Goal: Task Accomplishment & Management: Manage account settings

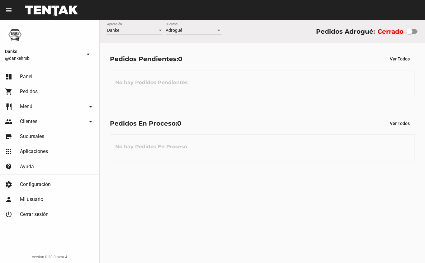
click at [19, 95] on link "shopping_cart Pedidos" at bounding box center [49, 91] width 99 height 15
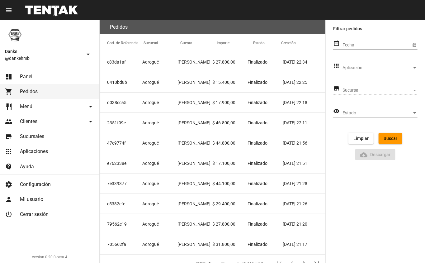
click at [403, 68] on span "Aplicación" at bounding box center [377, 67] width 69 height 5
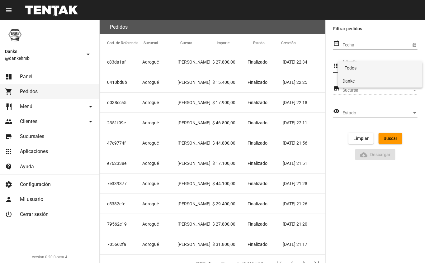
click at [374, 85] on span "Danke" at bounding box center [380, 80] width 75 height 13
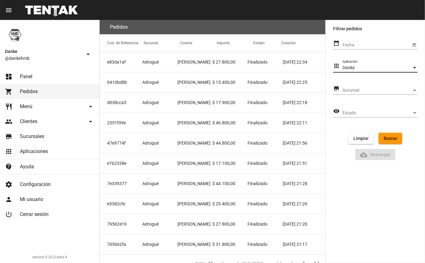
click at [404, 90] on span "Sucursal" at bounding box center [377, 90] width 69 height 5
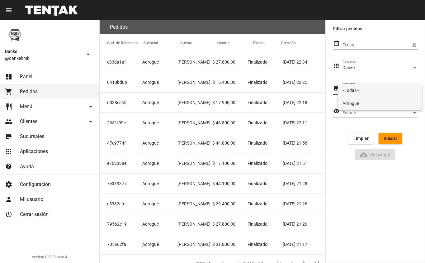
click at [377, 106] on span "Adrogué" at bounding box center [380, 103] width 75 height 13
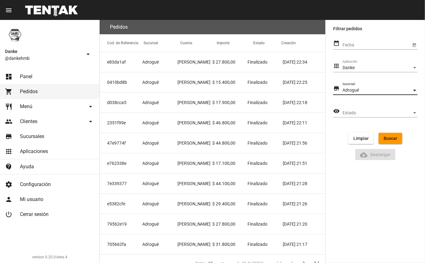
click at [36, 115] on link "people Clientes arrow_drop_down" at bounding box center [49, 121] width 99 height 15
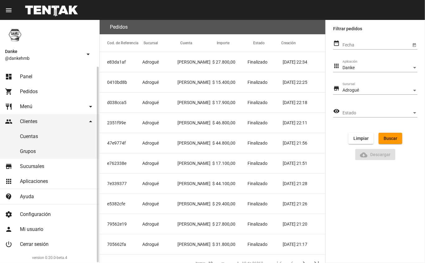
click at [66, 106] on link "restaurant Menú arrow_drop_down" at bounding box center [49, 106] width 99 height 15
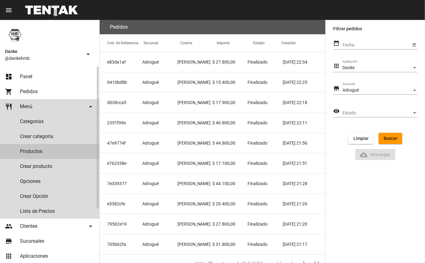
click at [46, 158] on link "Productos" at bounding box center [49, 151] width 99 height 15
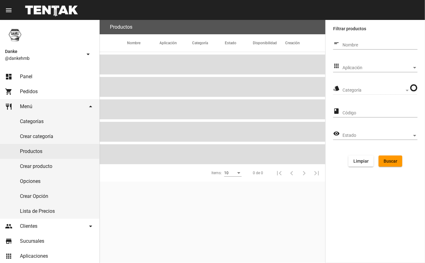
click at [392, 65] on span "Aplicación" at bounding box center [377, 67] width 69 height 5
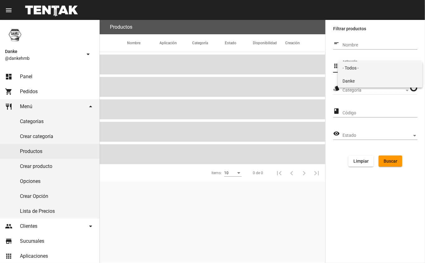
click at [377, 83] on span "Danke" at bounding box center [380, 80] width 75 height 13
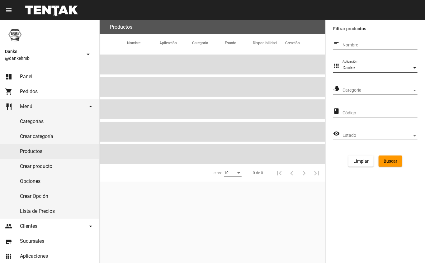
click at [377, 88] on span "Categoría" at bounding box center [377, 90] width 69 height 5
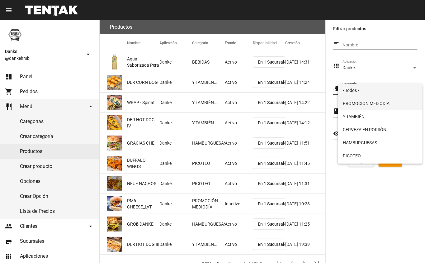
click at [388, 104] on span "PROMOCIÓN MEDIODÍA" at bounding box center [380, 103] width 75 height 13
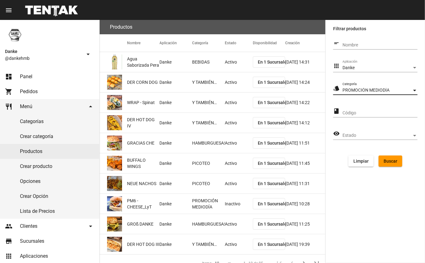
click at [394, 163] on span "Buscar" at bounding box center [391, 161] width 14 height 5
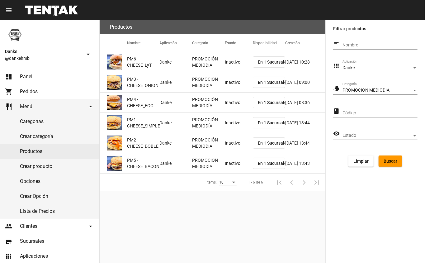
click at [242, 65] on mat-cell "Inactivo" at bounding box center [239, 62] width 28 height 20
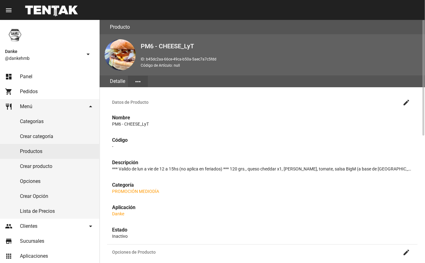
click at [406, 103] on mat-icon "create" at bounding box center [406, 102] width 7 height 7
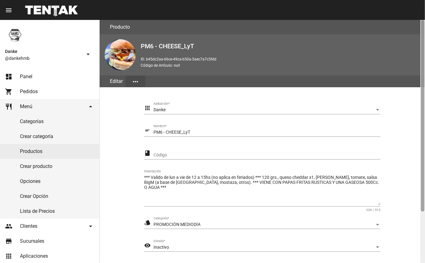
click at [424, 206] on div at bounding box center [422, 116] width 3 height 192
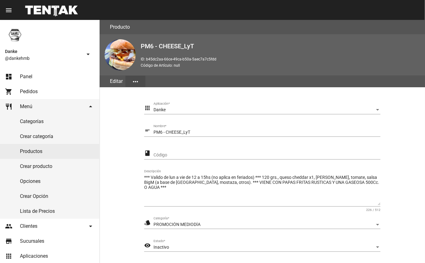
click at [368, 248] on div "Inactivo" at bounding box center [264, 247] width 221 height 5
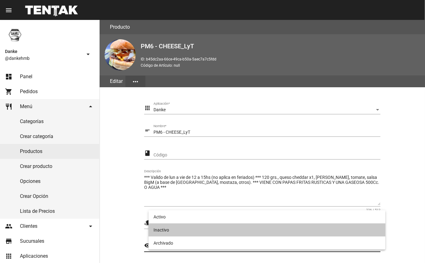
click at [201, 225] on span "Inactivo" at bounding box center [267, 229] width 227 height 13
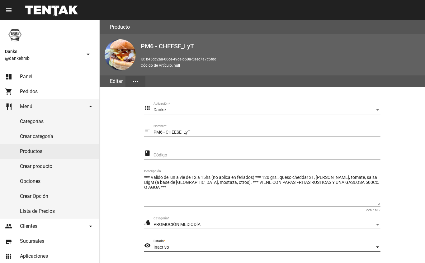
click at [348, 247] on div "Inactivo" at bounding box center [264, 247] width 221 height 5
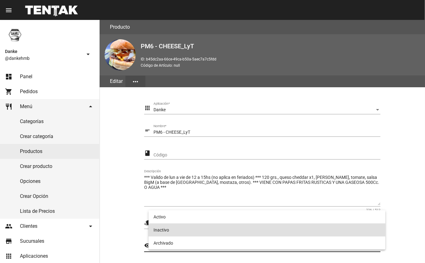
click at [308, 223] on span "Inactivo" at bounding box center [267, 229] width 227 height 13
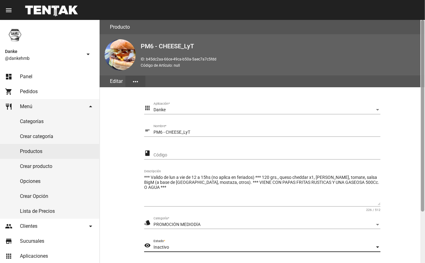
click at [421, 227] on div at bounding box center [423, 141] width 5 height 243
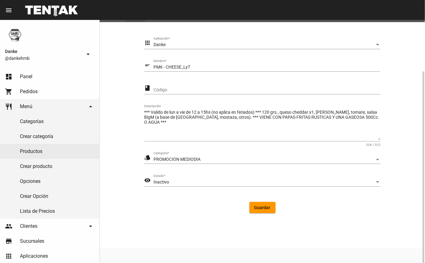
click at [160, 182] on span "Inactivo" at bounding box center [162, 181] width 16 height 5
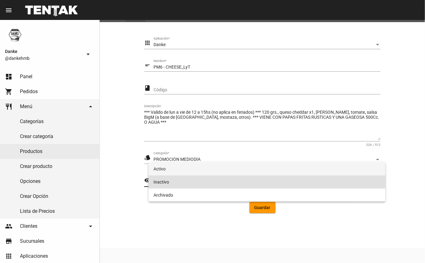
click at [161, 169] on span "Activo" at bounding box center [267, 168] width 227 height 13
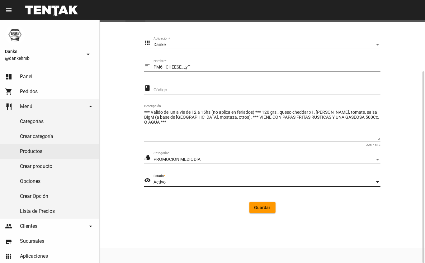
click at [260, 209] on span "Guardar" at bounding box center [263, 207] width 16 height 5
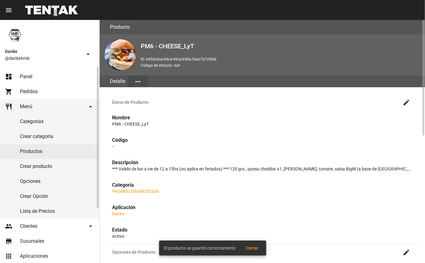
click at [28, 153] on link "Productos" at bounding box center [49, 151] width 99 height 15
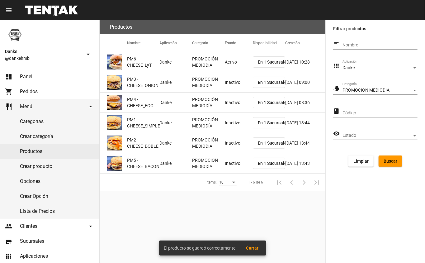
click at [227, 85] on mat-cell "Inactivo" at bounding box center [239, 82] width 28 height 20
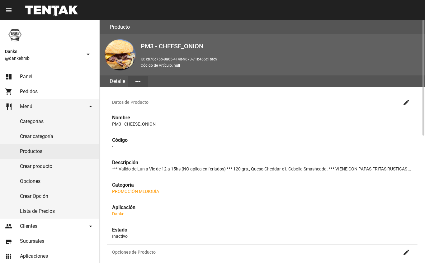
click at [407, 102] on mat-icon "create" at bounding box center [406, 102] width 7 height 7
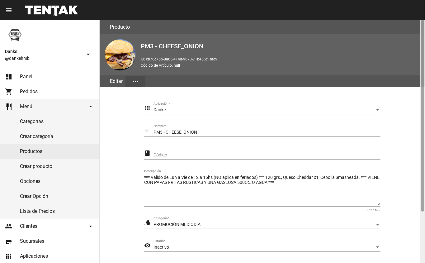
click at [421, 226] on div at bounding box center [423, 141] width 5 height 243
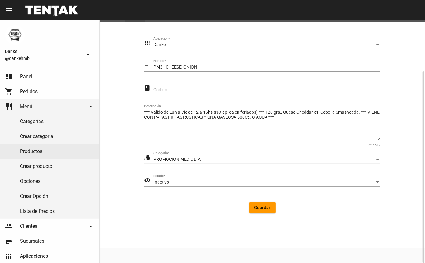
click at [170, 182] on div "Inactivo" at bounding box center [264, 182] width 221 height 5
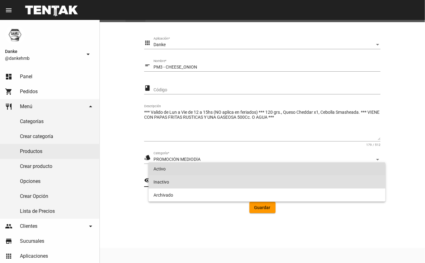
click at [161, 169] on span "Activo" at bounding box center [267, 168] width 227 height 13
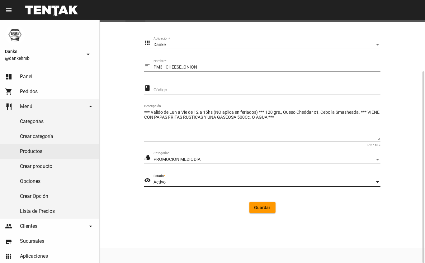
click at [264, 207] on span "Guardar" at bounding box center [263, 207] width 16 height 5
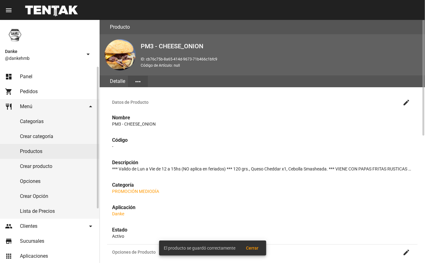
click at [31, 151] on link "Productos" at bounding box center [49, 151] width 99 height 15
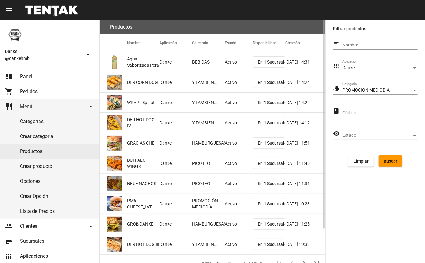
click at [393, 161] on span "Buscar" at bounding box center [391, 161] width 14 height 5
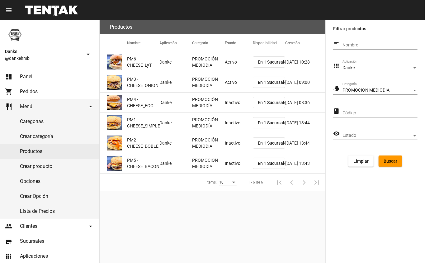
click at [227, 98] on mat-cell "Inactivo" at bounding box center [239, 103] width 28 height 20
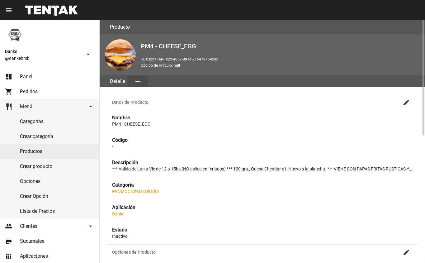
click at [406, 104] on mat-icon "create" at bounding box center [406, 102] width 7 height 7
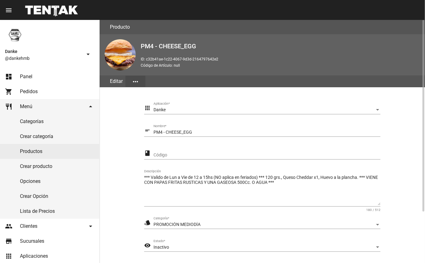
click at [159, 246] on span "Inactivo" at bounding box center [162, 247] width 16 height 5
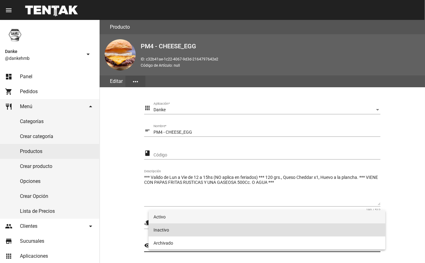
click at [161, 217] on span "Activo" at bounding box center [267, 216] width 227 height 13
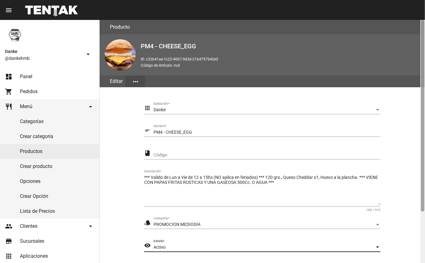
click at [421, 234] on div at bounding box center [423, 141] width 5 height 243
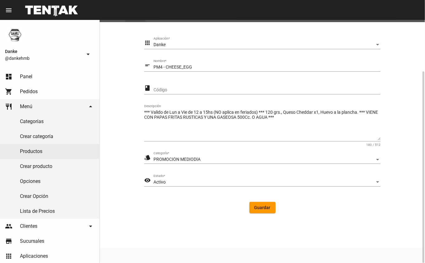
click at [262, 208] on span "Guardar" at bounding box center [263, 207] width 16 height 5
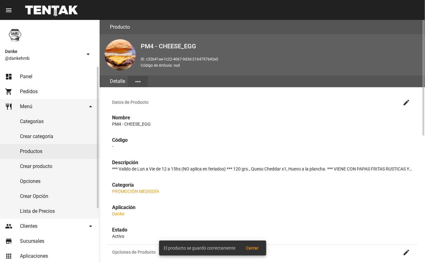
click at [26, 151] on link "Productos" at bounding box center [49, 151] width 99 height 15
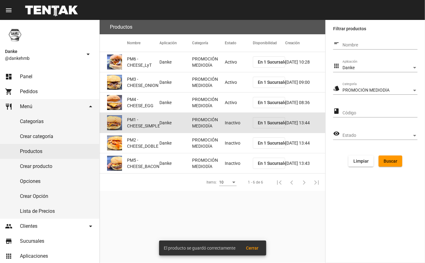
click at [227, 123] on mat-cell "Inactivo" at bounding box center [239, 123] width 28 height 20
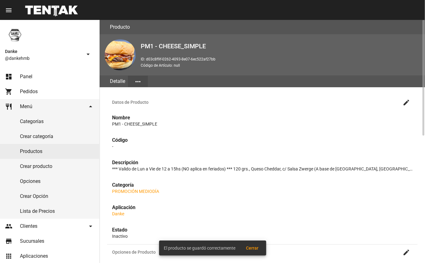
click at [407, 95] on h3 "Datos de Producto create" at bounding box center [262, 102] width 311 height 15
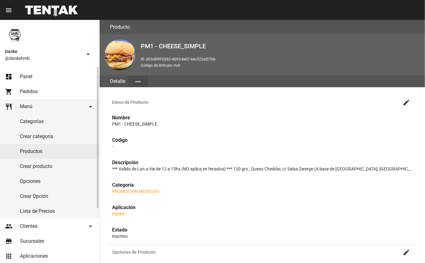
click at [23, 152] on link "Productos" at bounding box center [49, 151] width 99 height 15
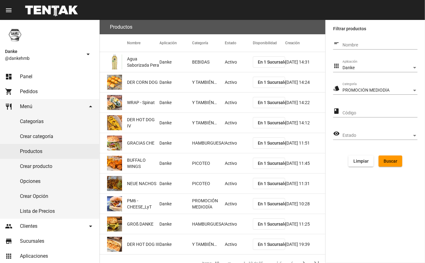
click at [396, 163] on span "Buscar" at bounding box center [391, 161] width 14 height 5
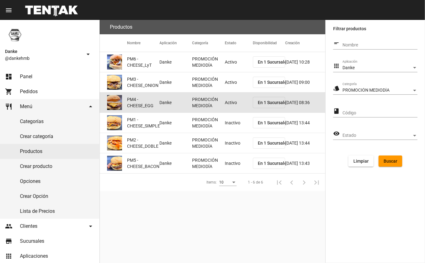
click at [229, 104] on mat-cell "Activo" at bounding box center [239, 103] width 28 height 20
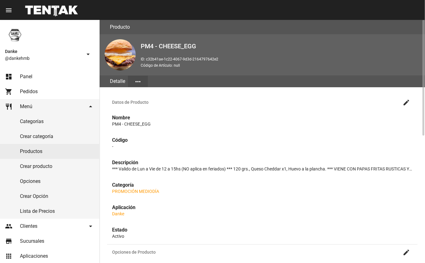
click at [406, 105] on mat-icon "create" at bounding box center [406, 102] width 7 height 7
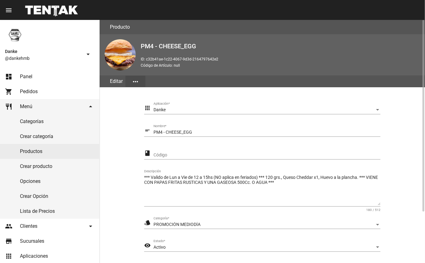
click at [349, 247] on div "Activo" at bounding box center [264, 247] width 221 height 5
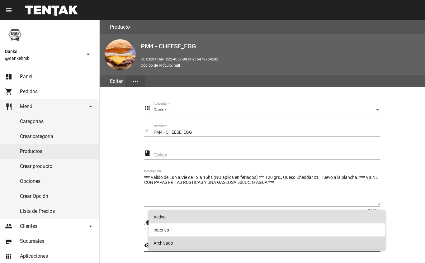
click at [350, 248] on span "Archivado" at bounding box center [267, 242] width 227 height 13
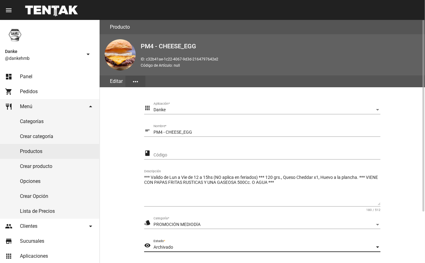
click at [349, 248] on div "Archivado" at bounding box center [264, 247] width 221 height 5
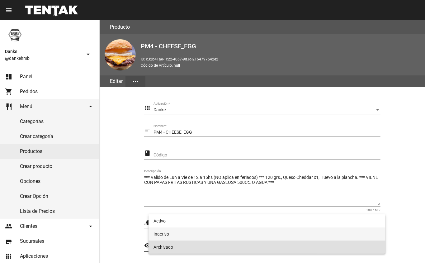
click at [332, 236] on span "Inactivo" at bounding box center [267, 233] width 227 height 13
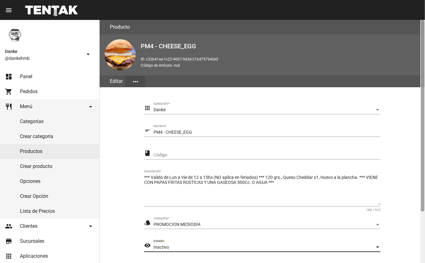
click at [421, 230] on div at bounding box center [423, 141] width 5 height 243
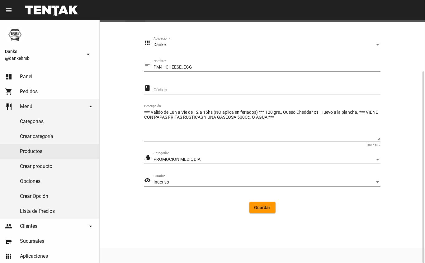
click at [262, 206] on span "Guardar" at bounding box center [263, 207] width 16 height 5
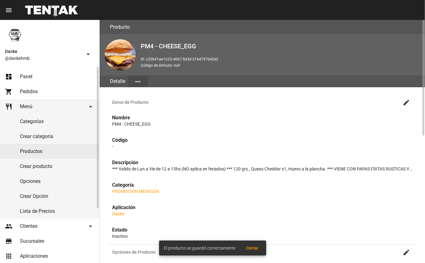
click at [27, 151] on link "Productos" at bounding box center [49, 151] width 99 height 15
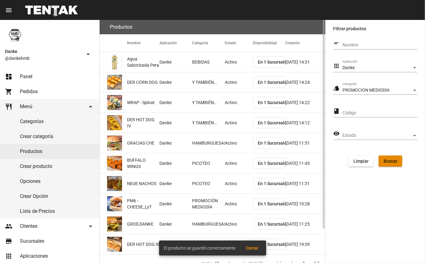
click at [385, 160] on span "Buscar" at bounding box center [391, 161] width 14 height 5
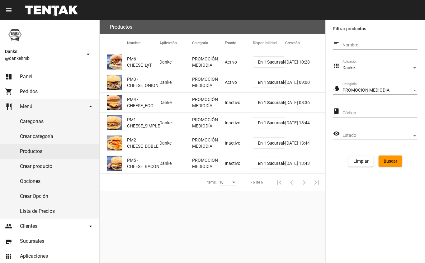
click at [226, 80] on mat-cell "Activo" at bounding box center [239, 82] width 28 height 20
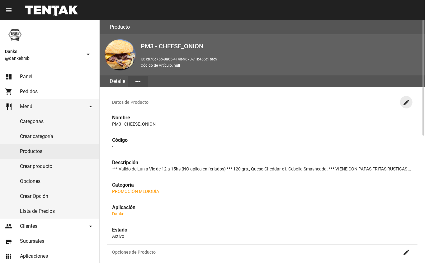
click at [407, 102] on mat-icon "create" at bounding box center [406, 102] width 7 height 7
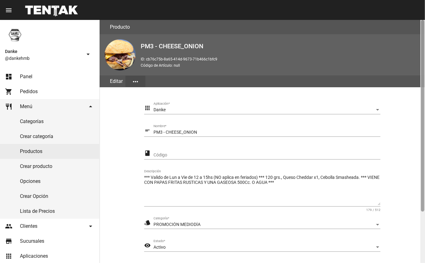
click at [424, 207] on div at bounding box center [422, 116] width 3 height 192
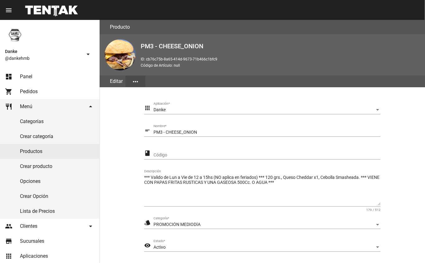
click at [252, 247] on div "Activo" at bounding box center [264, 247] width 221 height 5
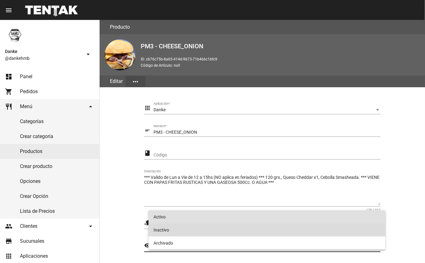
click at [161, 228] on span "Inactivo" at bounding box center [267, 229] width 227 height 13
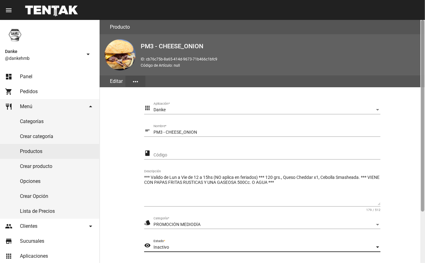
click at [423, 233] on div at bounding box center [423, 141] width 5 height 243
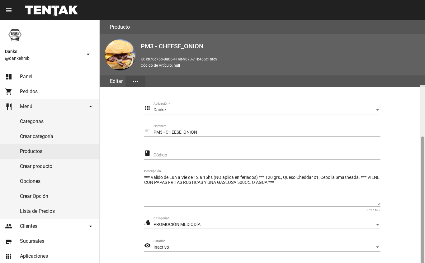
scroll to position [65, 0]
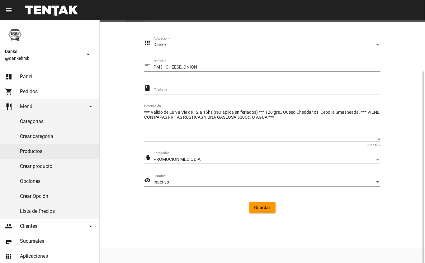
click at [256, 205] on span "Guardar" at bounding box center [263, 207] width 16 height 5
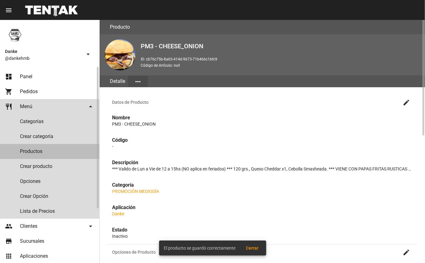
click at [33, 150] on link "Productos" at bounding box center [49, 151] width 99 height 15
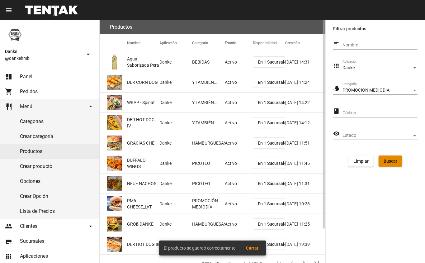
click at [387, 159] on span "Buscar" at bounding box center [391, 161] width 14 height 5
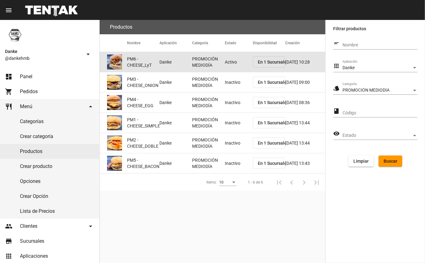
click at [228, 64] on mat-cell "Activo" at bounding box center [239, 62] width 28 height 20
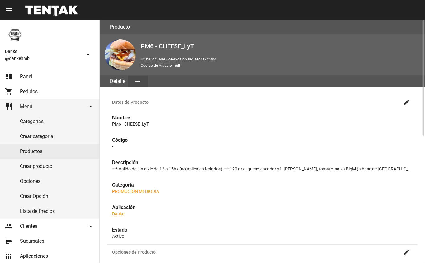
click at [407, 103] on mat-icon "create" at bounding box center [406, 102] width 7 height 7
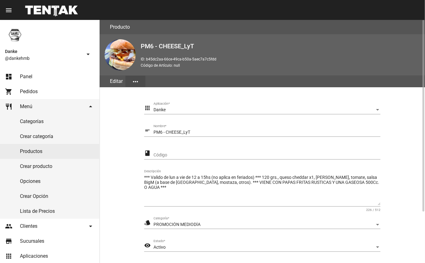
click at [200, 245] on div "Activo" at bounding box center [264, 247] width 221 height 5
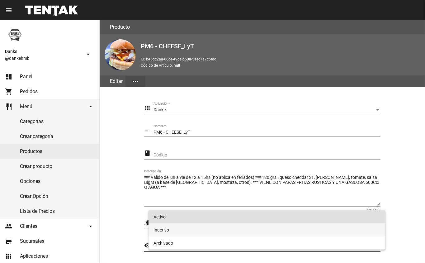
click at [163, 230] on span "Inactivo" at bounding box center [267, 229] width 227 height 13
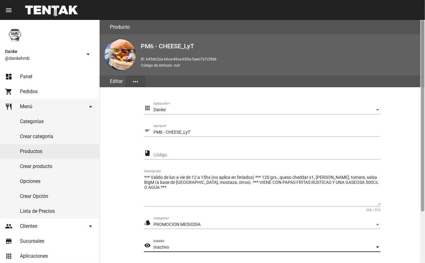
click at [423, 234] on div at bounding box center [423, 141] width 5 height 243
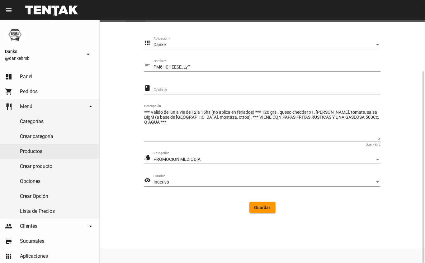
click at [263, 208] on span "Guardar" at bounding box center [263, 207] width 16 height 5
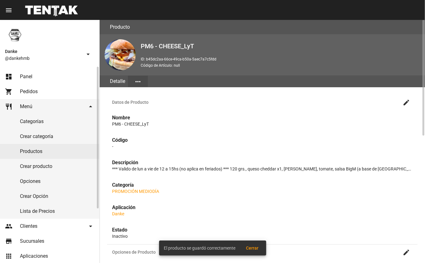
click at [19, 74] on link "dashboard Panel" at bounding box center [49, 76] width 99 height 15
